Goal: Task Accomplishment & Management: Complete application form

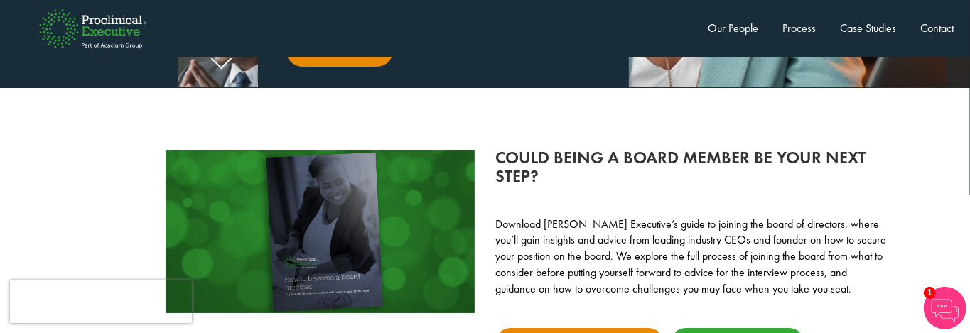
scroll to position [3127, 0]
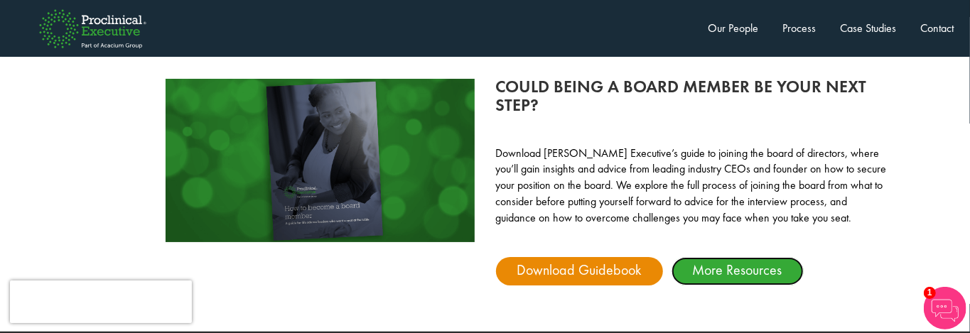
click at [746, 261] on link "More Resources" at bounding box center [738, 271] width 132 height 28
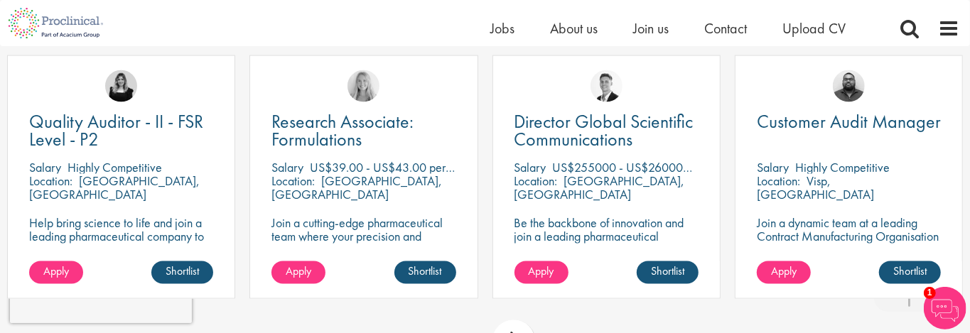
scroll to position [1350, 0]
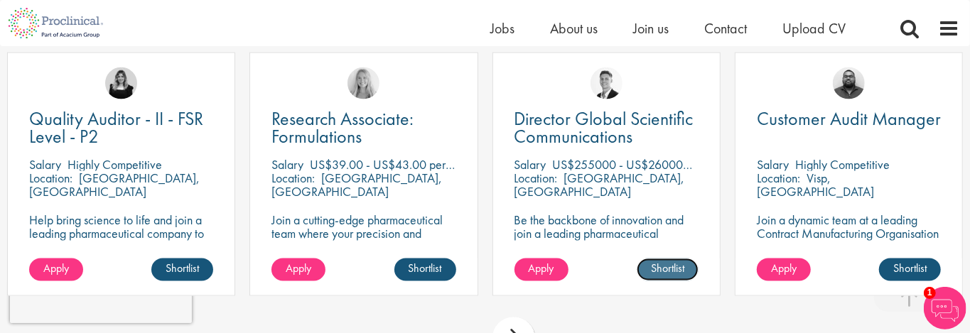
click at [667, 270] on link "Shortlist" at bounding box center [668, 270] width 62 height 23
click at [652, 271] on link "Shortlisted" at bounding box center [661, 270] width 73 height 23
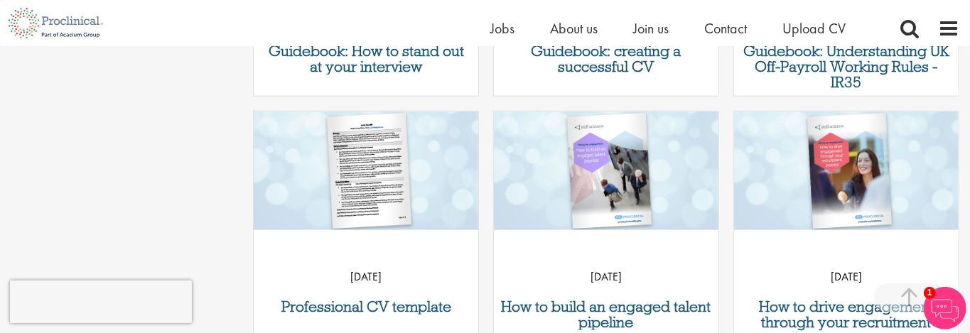
scroll to position [924, 0]
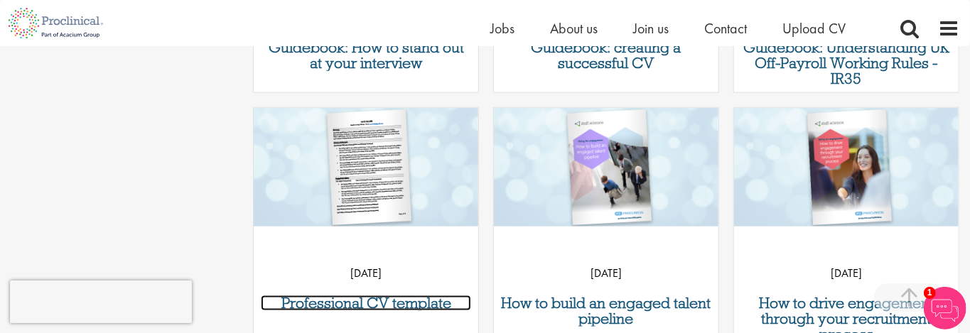
click at [416, 300] on h3 "Professional CV template" at bounding box center [366, 304] width 210 height 16
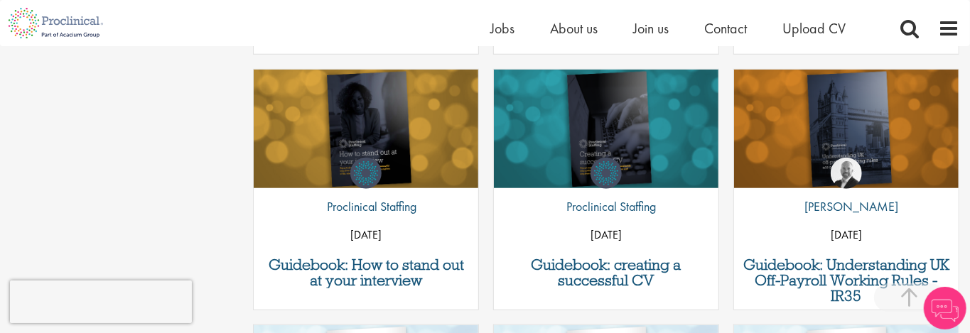
scroll to position [726, 0]
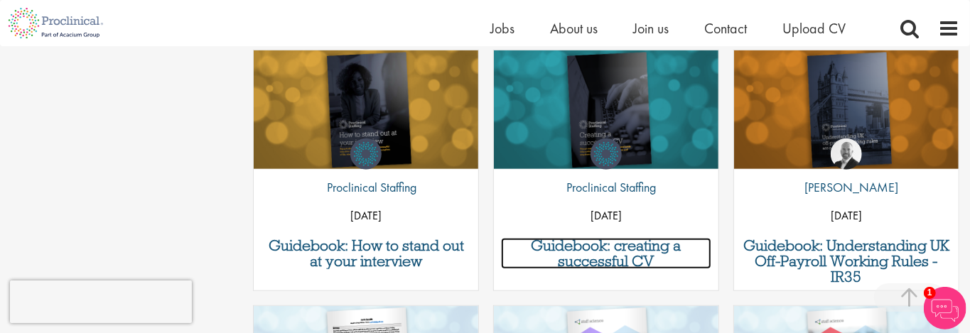
click at [579, 250] on h3 "Guidebook: creating a successful CV" at bounding box center [606, 253] width 210 height 31
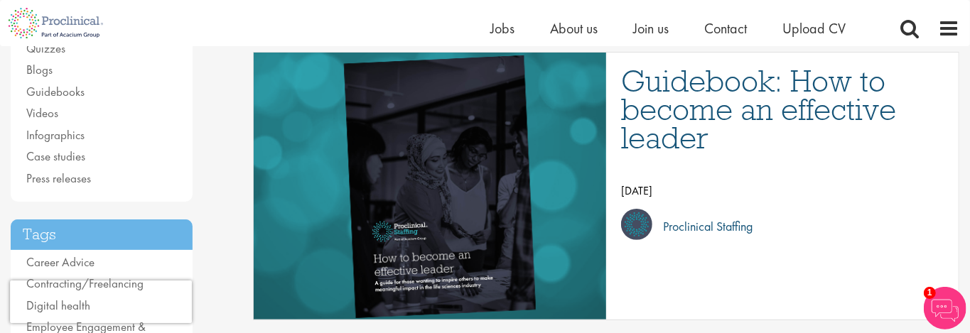
scroll to position [95, 0]
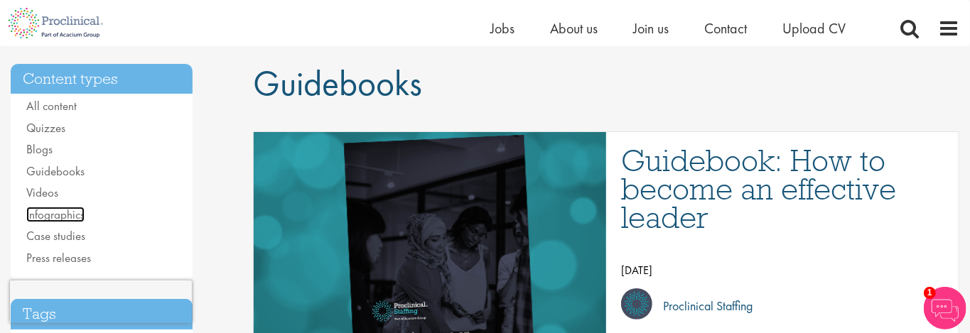
click at [63, 212] on link "Infographics" at bounding box center [55, 215] width 58 height 16
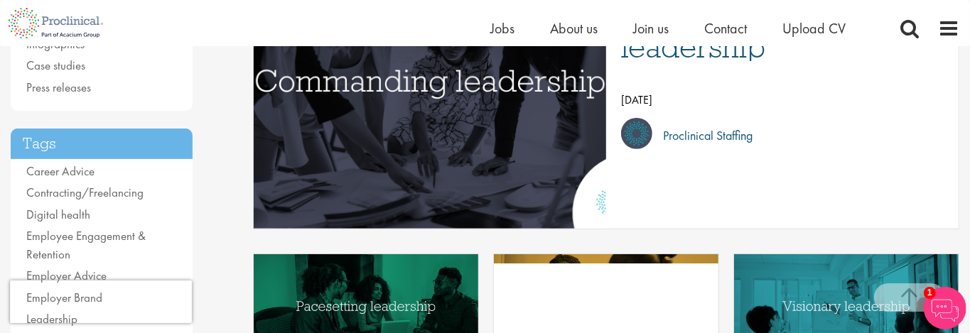
scroll to position [284, 0]
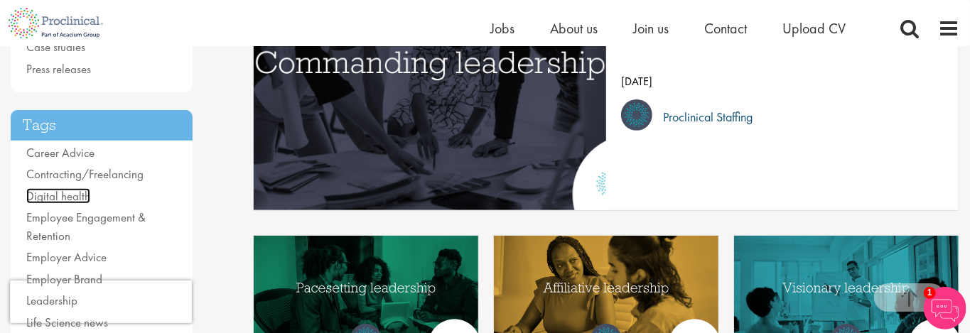
click at [65, 197] on link "Digital health" at bounding box center [58, 196] width 64 height 16
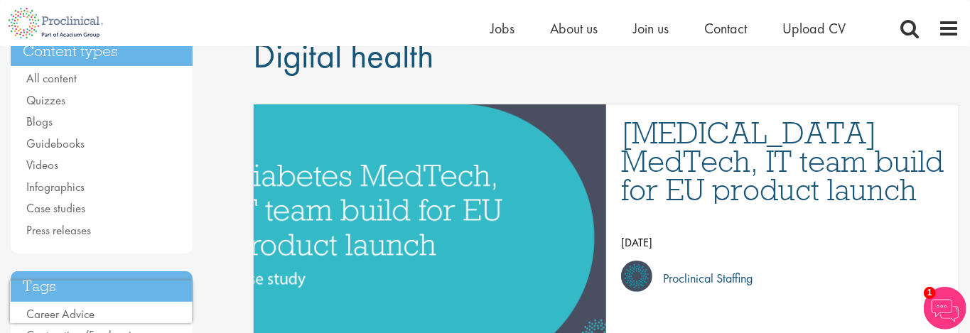
scroll to position [142, 0]
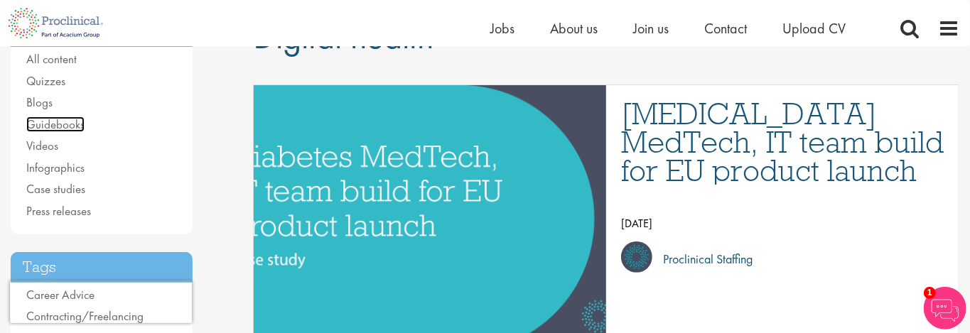
click at [49, 122] on link "Guidebooks" at bounding box center [55, 125] width 58 height 16
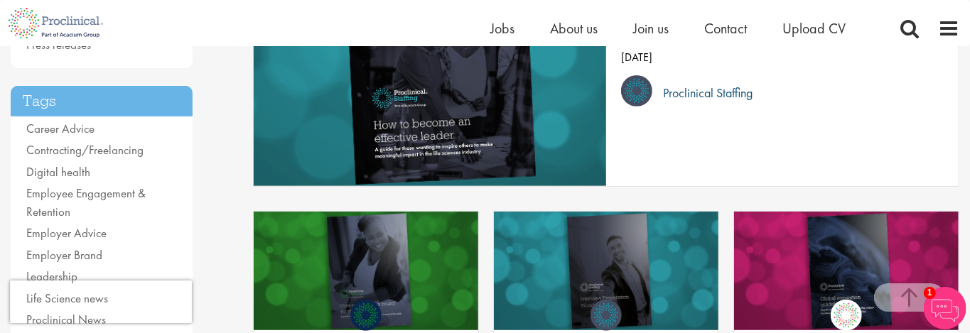
scroll to position [284, 0]
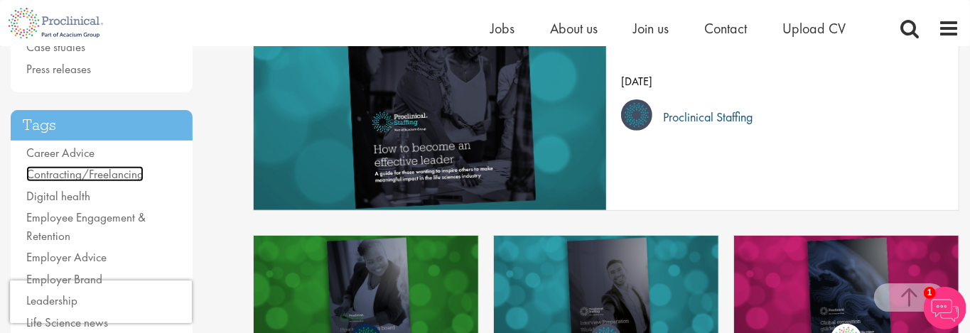
click at [107, 171] on link "Contracting/Freelancing" at bounding box center [84, 174] width 117 height 16
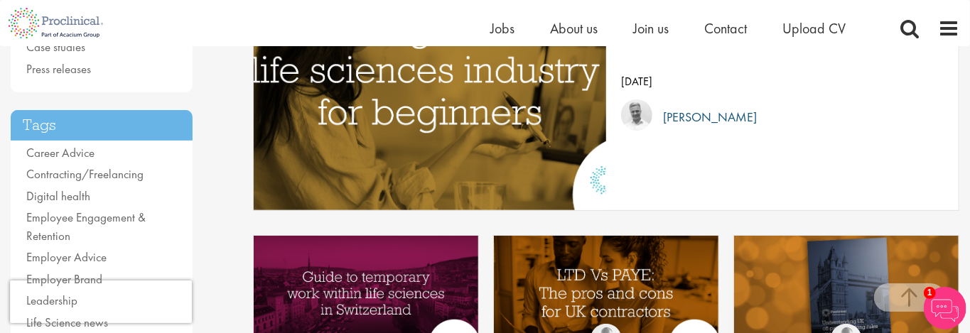
scroll to position [355, 0]
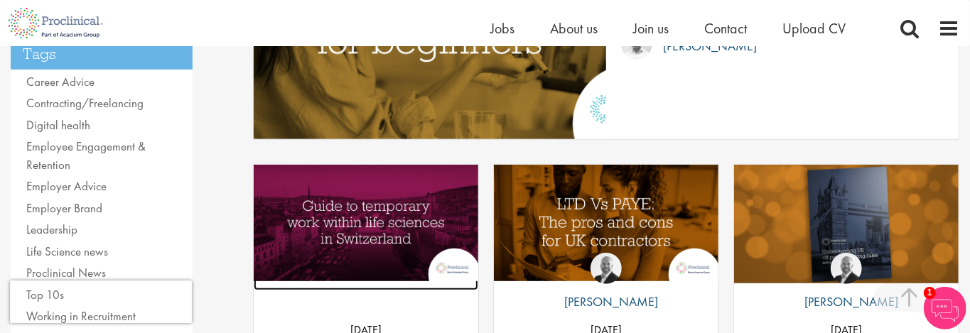
click at [382, 247] on img "Link to a post" at bounding box center [366, 223] width 225 height 117
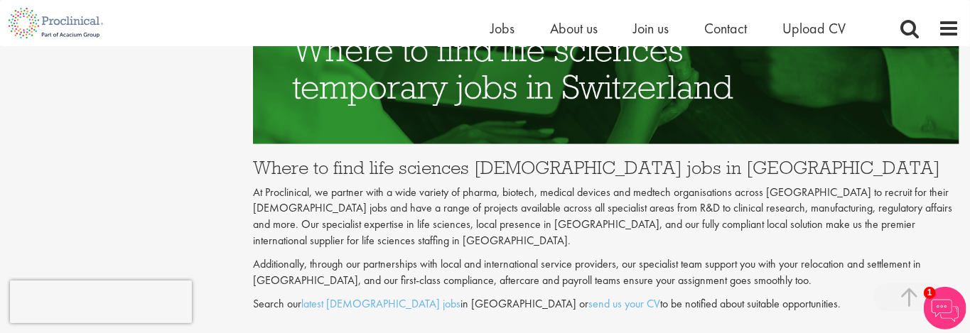
scroll to position [4264, 0]
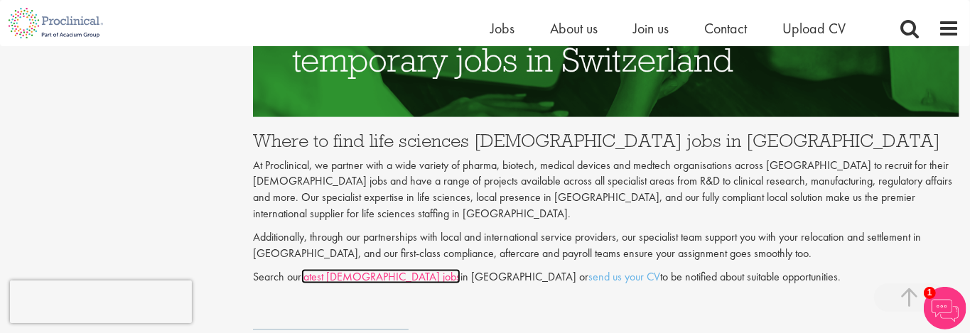
click at [377, 269] on link "latest temporary jobs" at bounding box center [380, 276] width 159 height 15
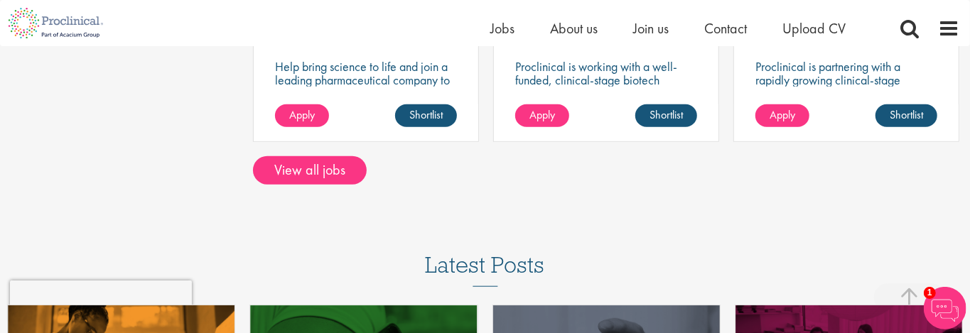
scroll to position [711, 0]
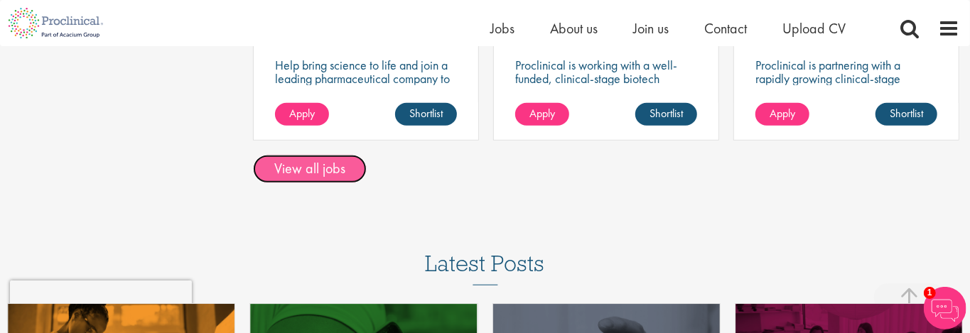
click at [325, 175] on link "View all jobs" at bounding box center [310, 169] width 114 height 28
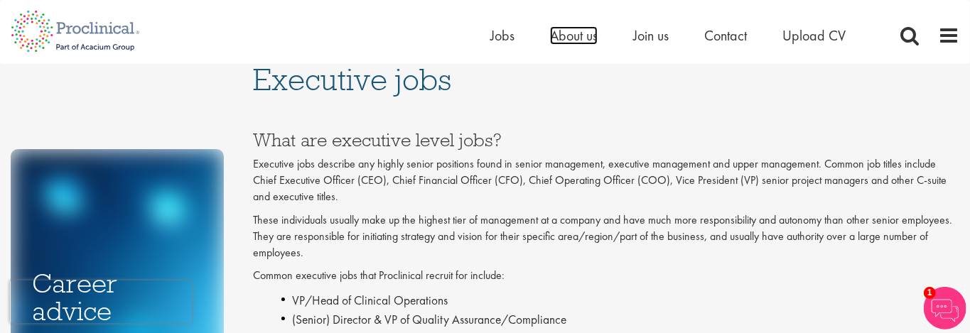
click at [581, 31] on span "About us" at bounding box center [574, 35] width 48 height 18
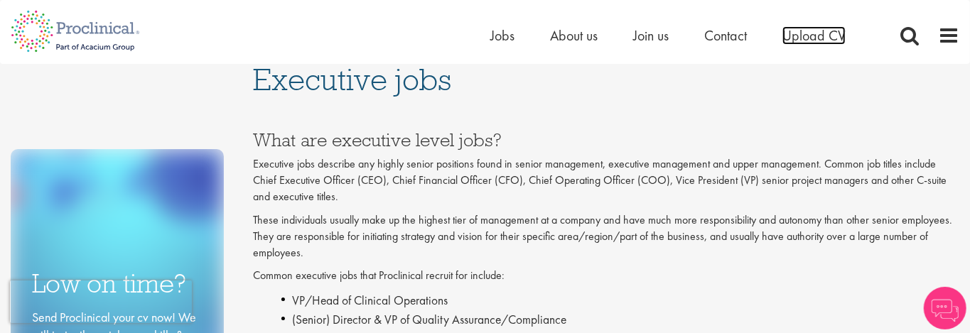
click at [822, 43] on span "Upload CV" at bounding box center [813, 35] width 63 height 18
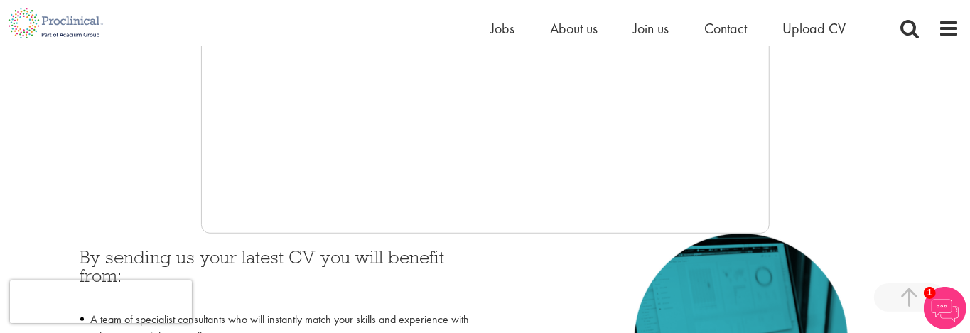
scroll to position [459, 0]
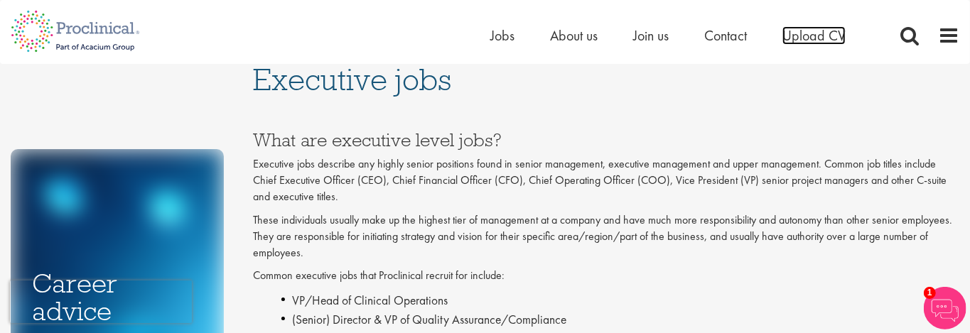
click at [797, 37] on span "Upload CV" at bounding box center [813, 35] width 63 height 18
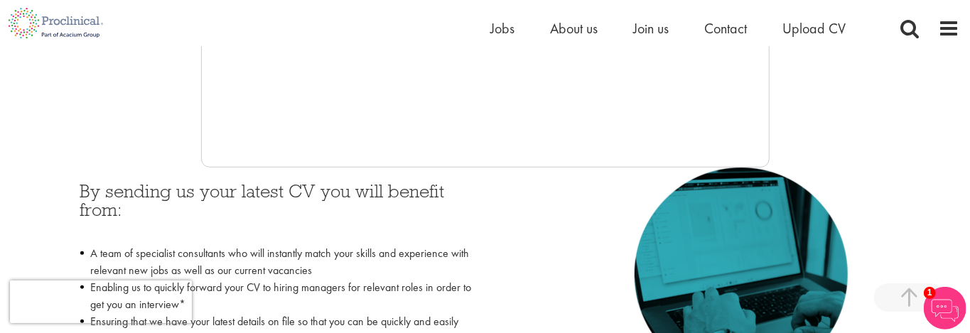
scroll to position [569, 0]
